Goal: Navigation & Orientation: Go to known website

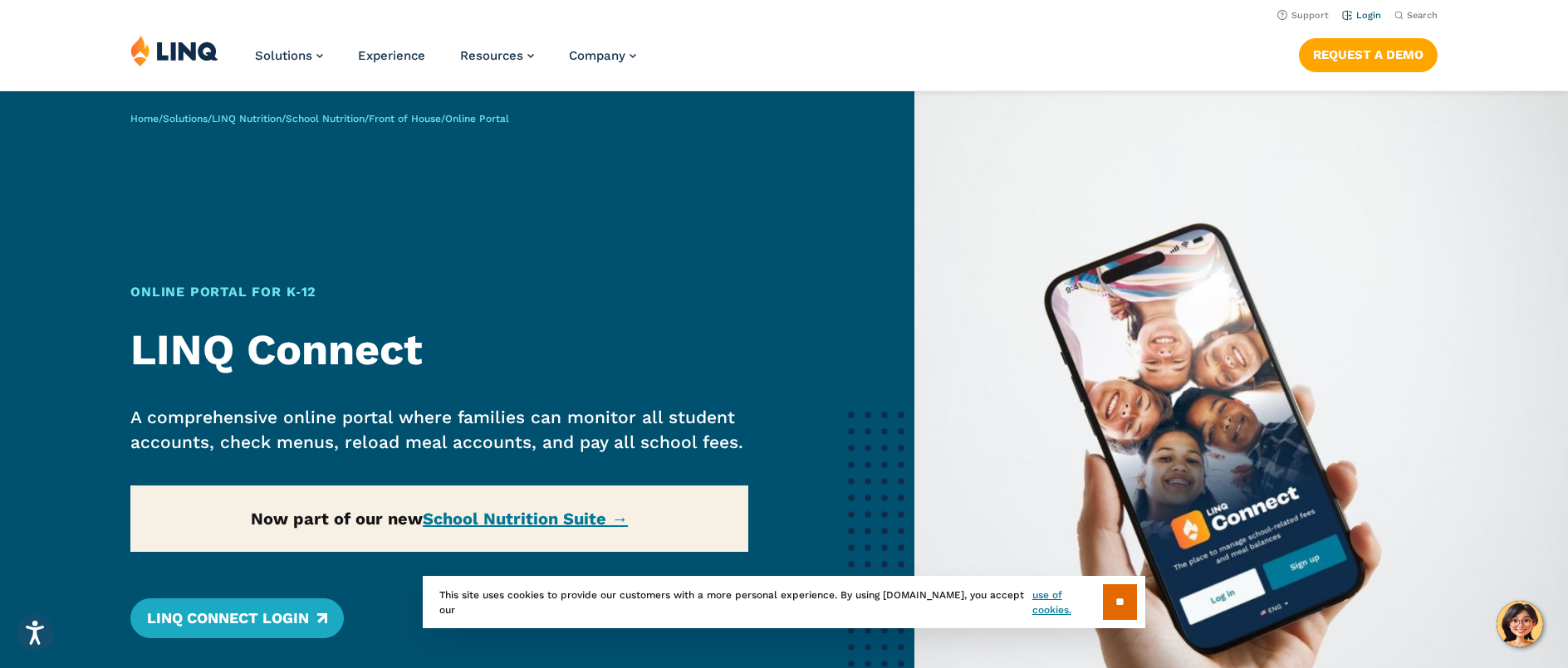
click at [1352, 13] on link "Login" at bounding box center [1361, 15] width 39 height 11
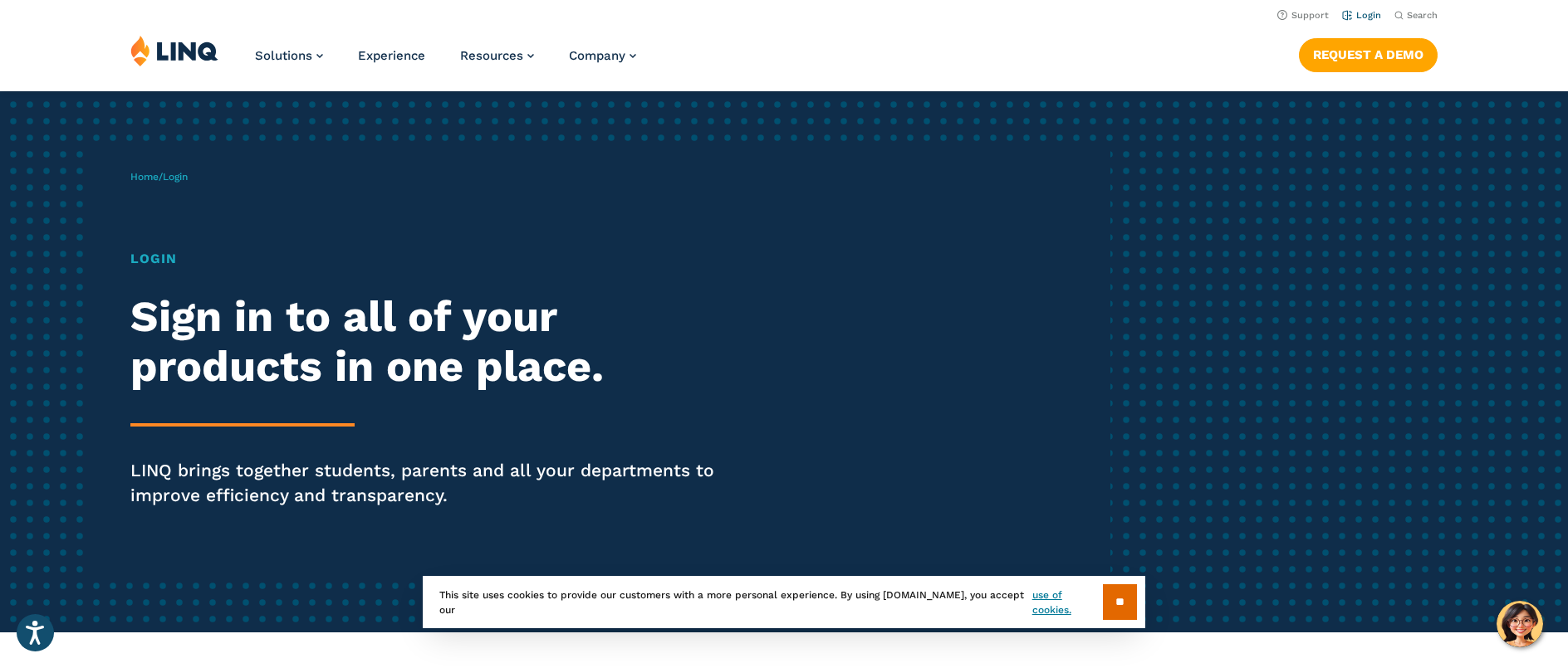
click at [1370, 14] on link "Login" at bounding box center [1361, 15] width 39 height 11
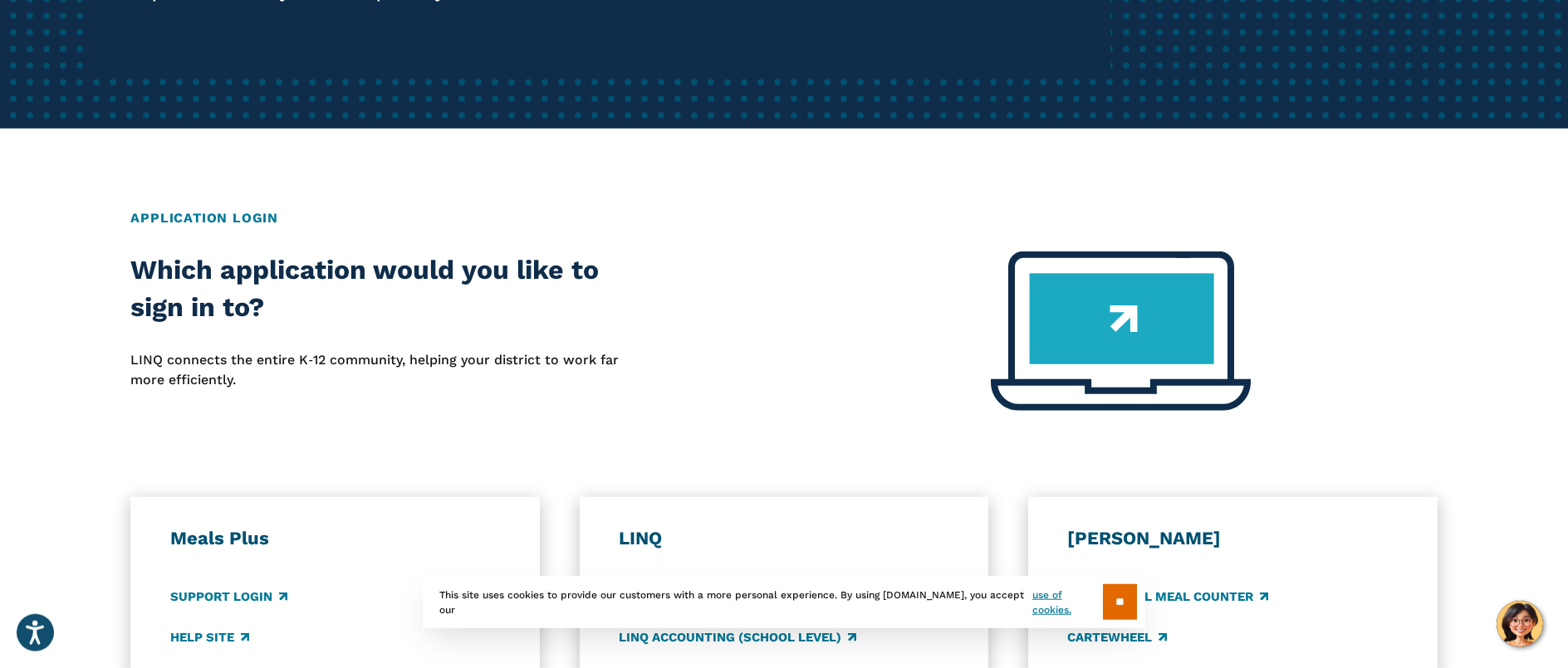
scroll to position [603, 0]
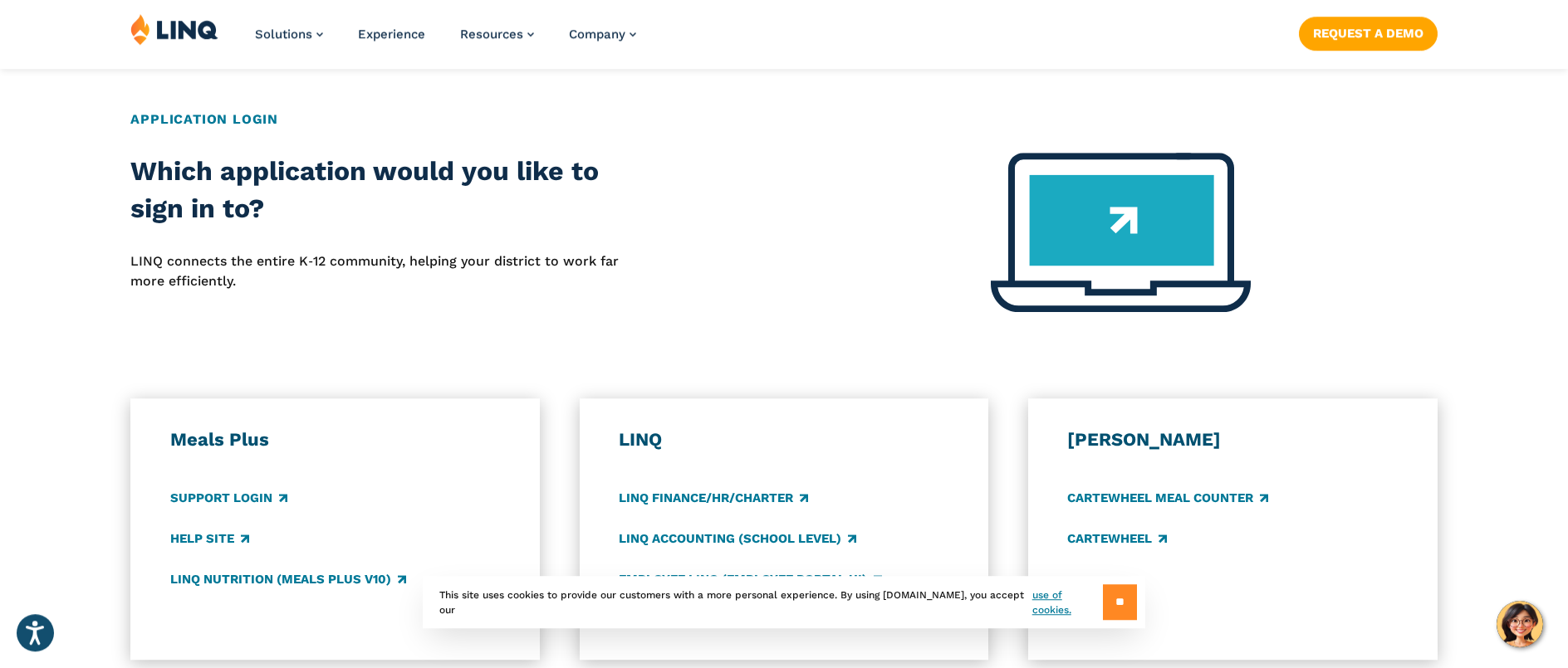
click at [1109, 612] on input "**" at bounding box center [1120, 602] width 34 height 36
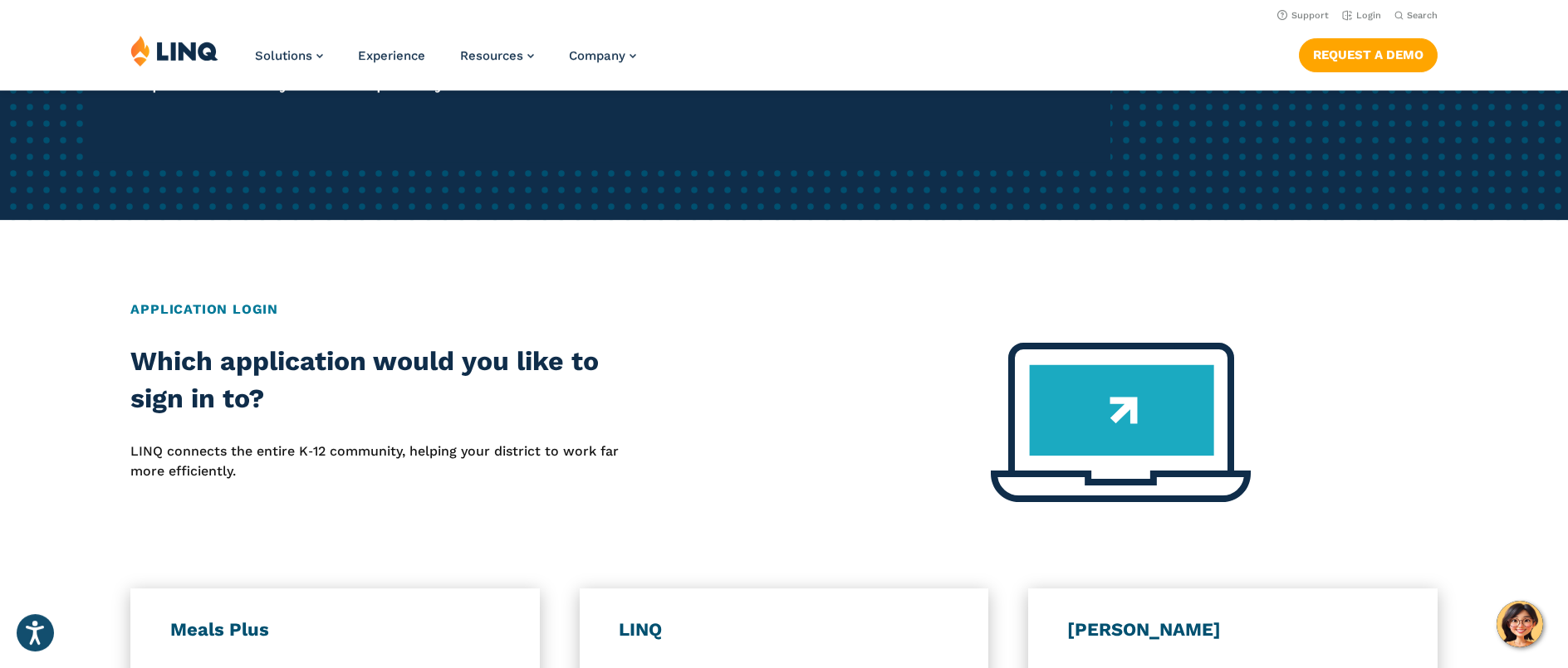
scroll to position [0, 0]
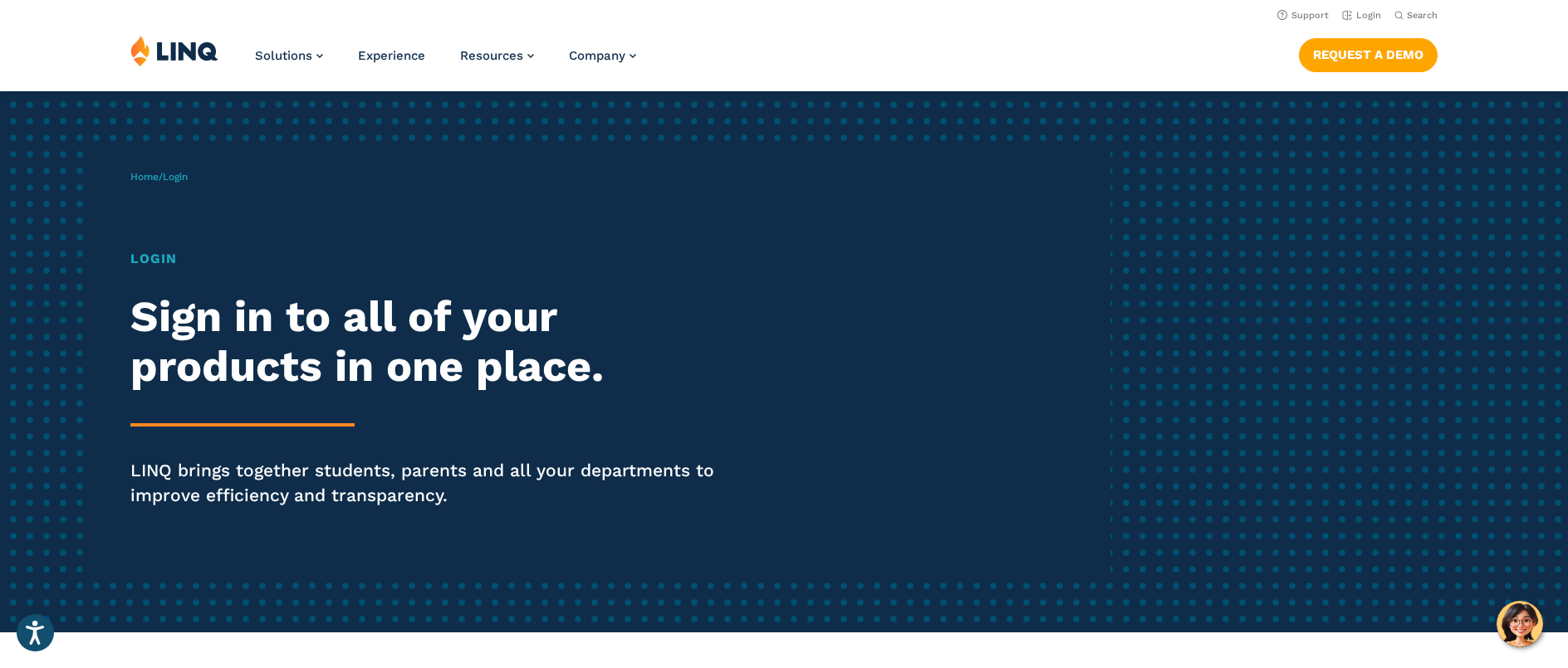
click at [143, 263] on h1 "Login" at bounding box center [432, 259] width 604 height 20
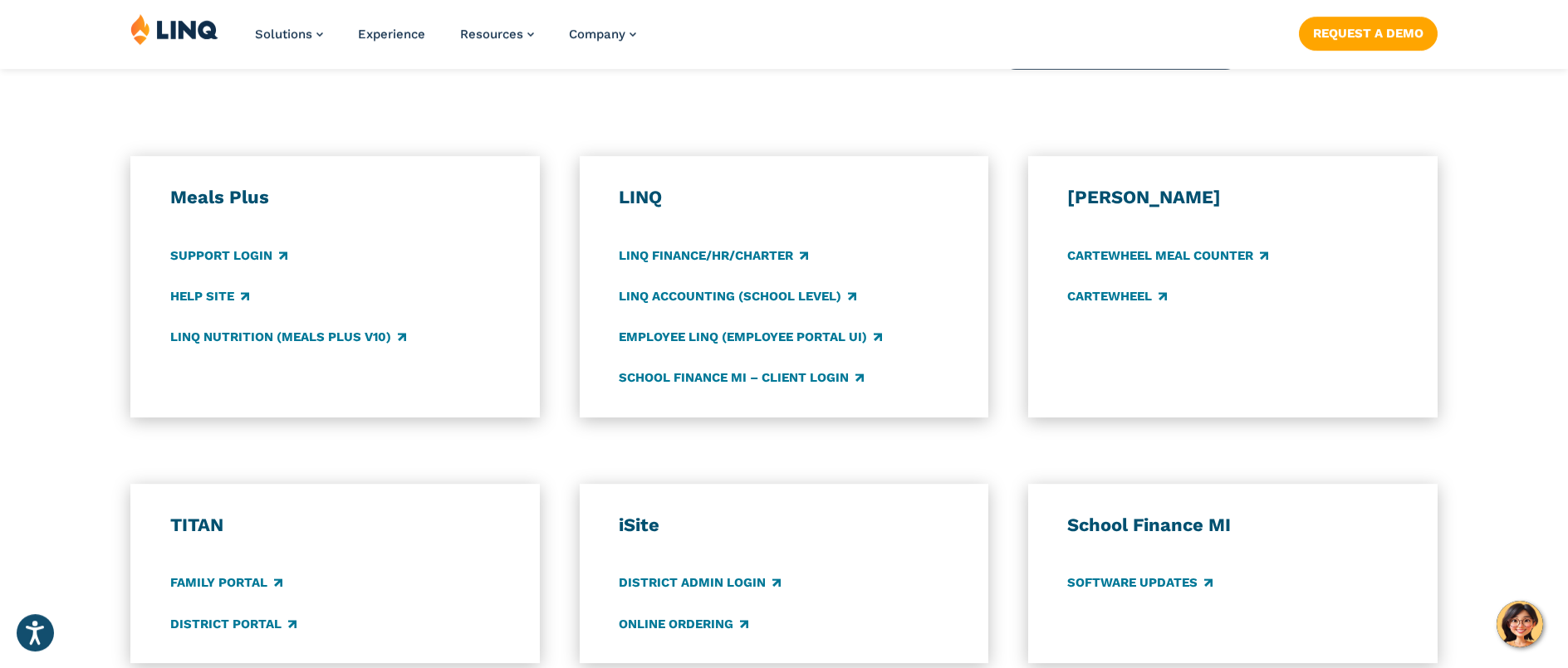
scroll to position [848, 0]
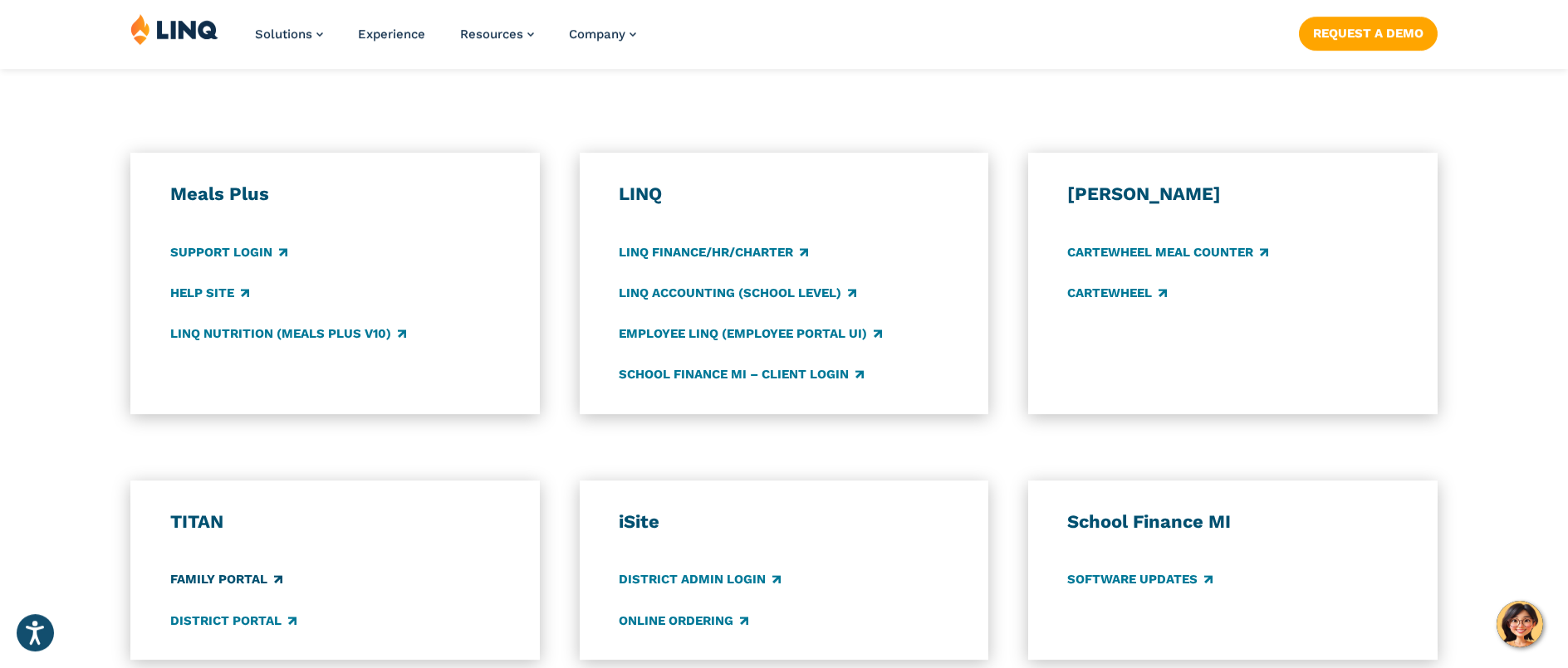
click at [214, 578] on link "Family Portal" at bounding box center [225, 580] width 112 height 18
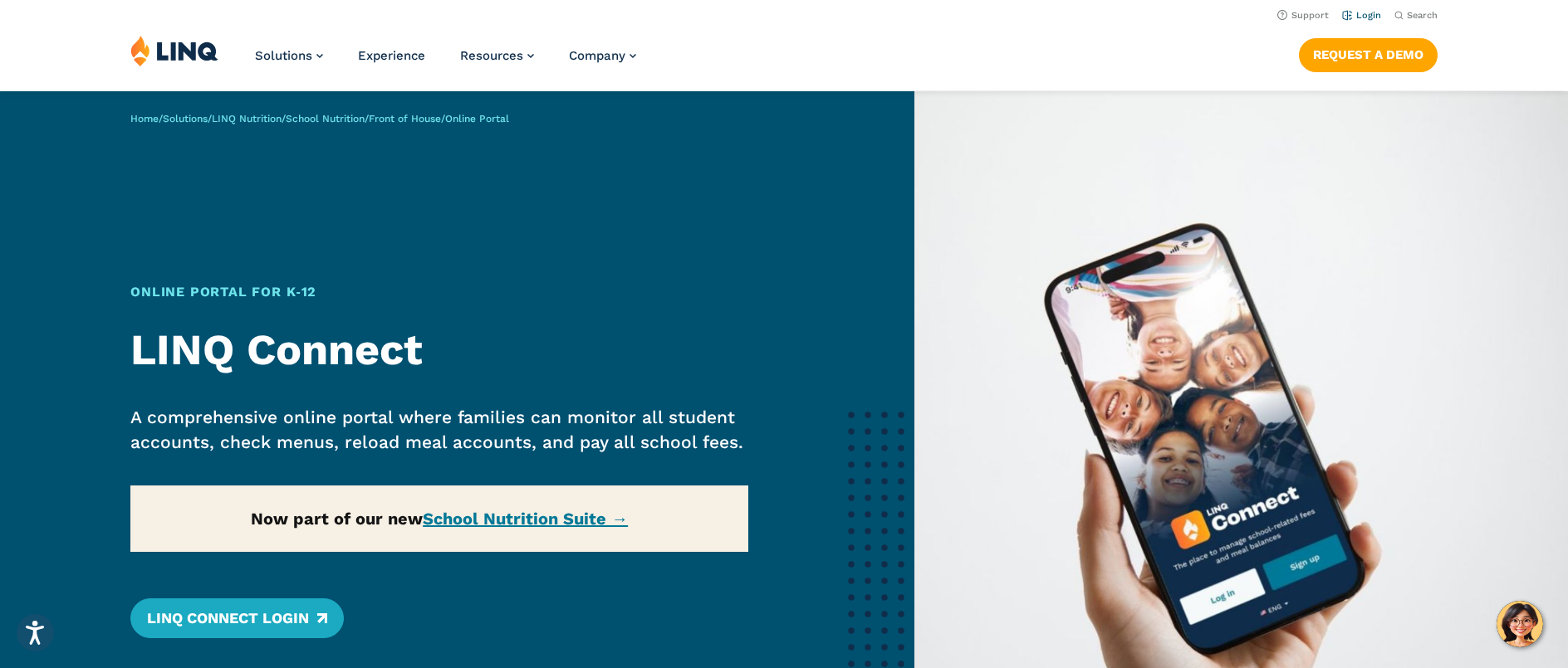
click at [1366, 21] on link "Login" at bounding box center [1361, 15] width 39 height 11
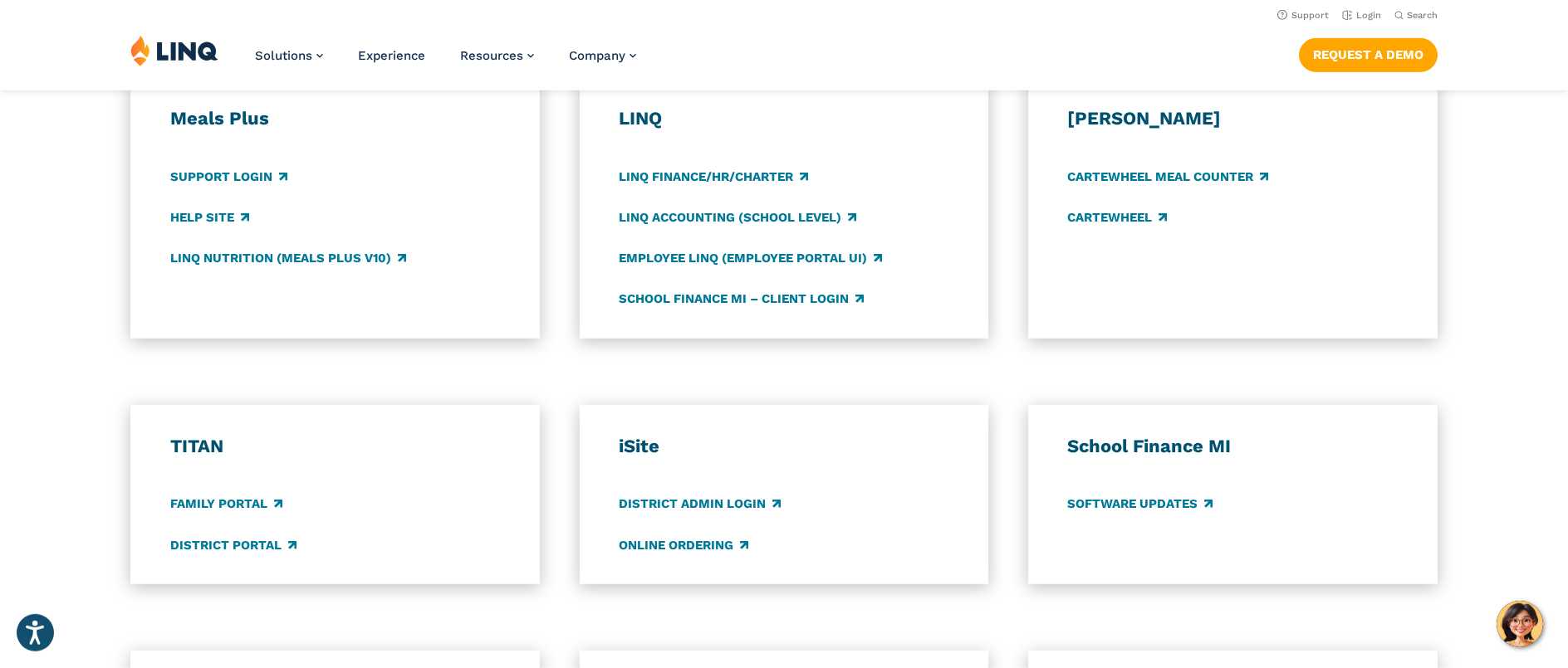
scroll to position [921, 0]
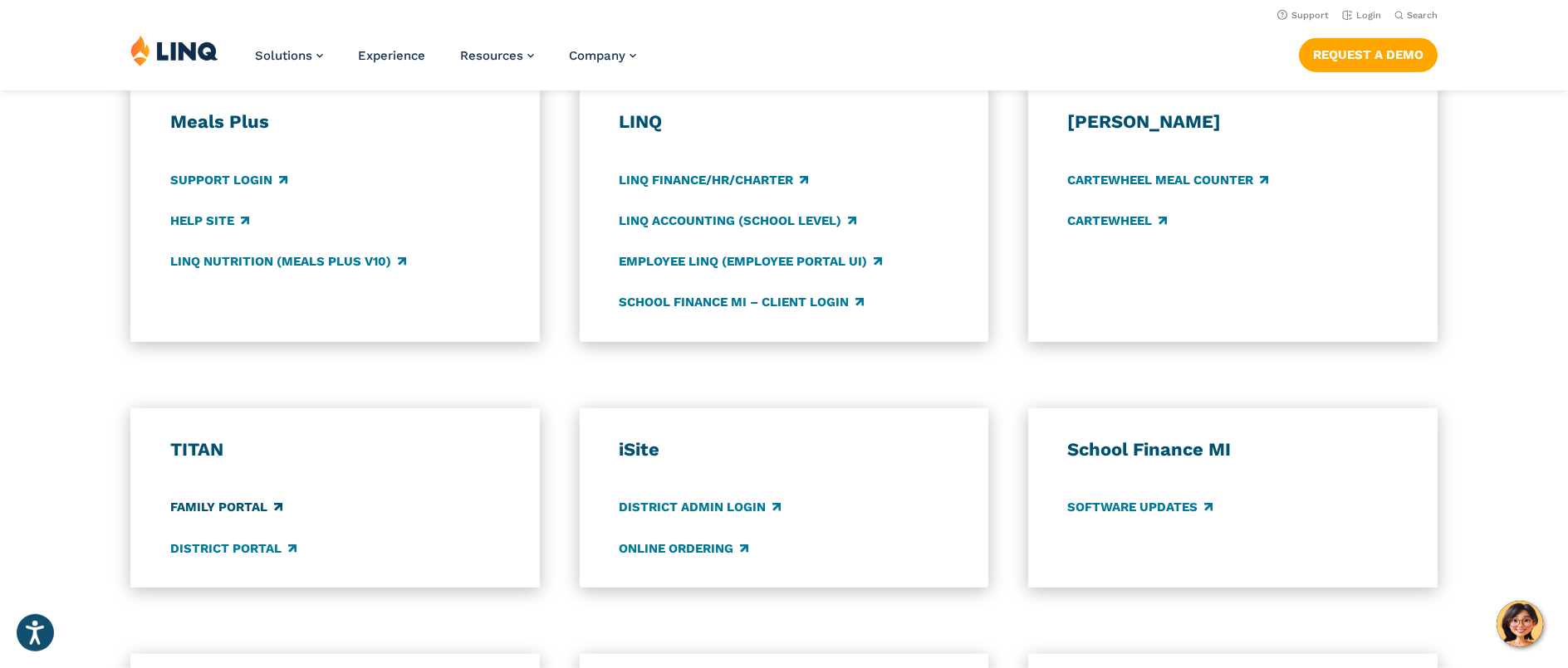
click at [192, 505] on link "Family Portal" at bounding box center [225, 508] width 112 height 18
